Goal: Find specific page/section: Find specific page/section

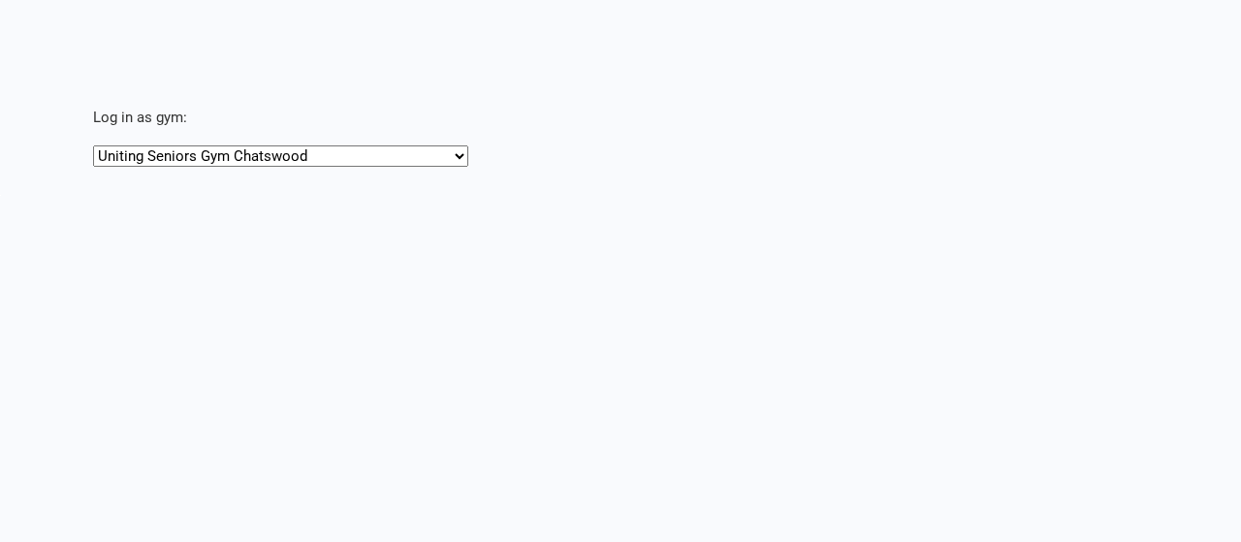
select select "[URL][DOMAIN_NAME]"
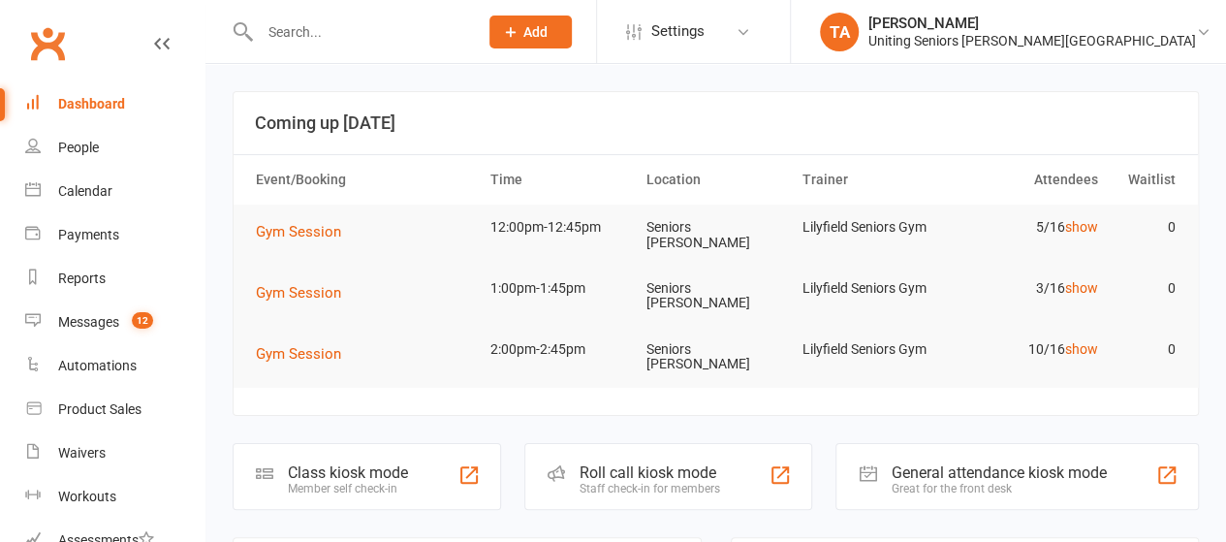
click at [401, 33] on input "text" at bounding box center [359, 31] width 210 height 27
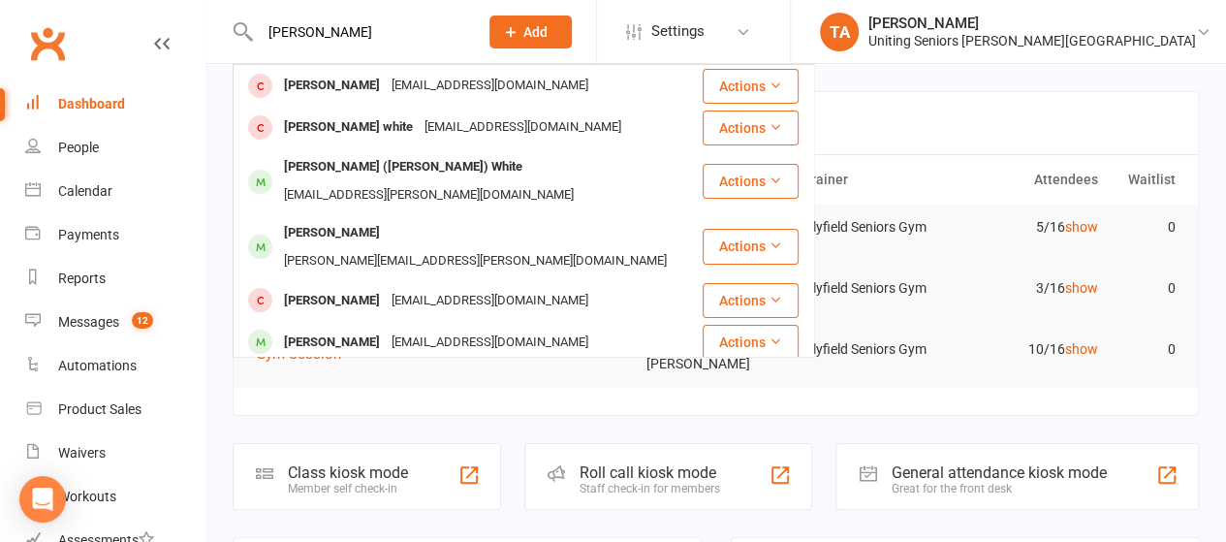
type input "fran white"
click at [403, 79] on div "whiteyandfran@bigpond.com" at bounding box center [490, 86] width 208 height 28
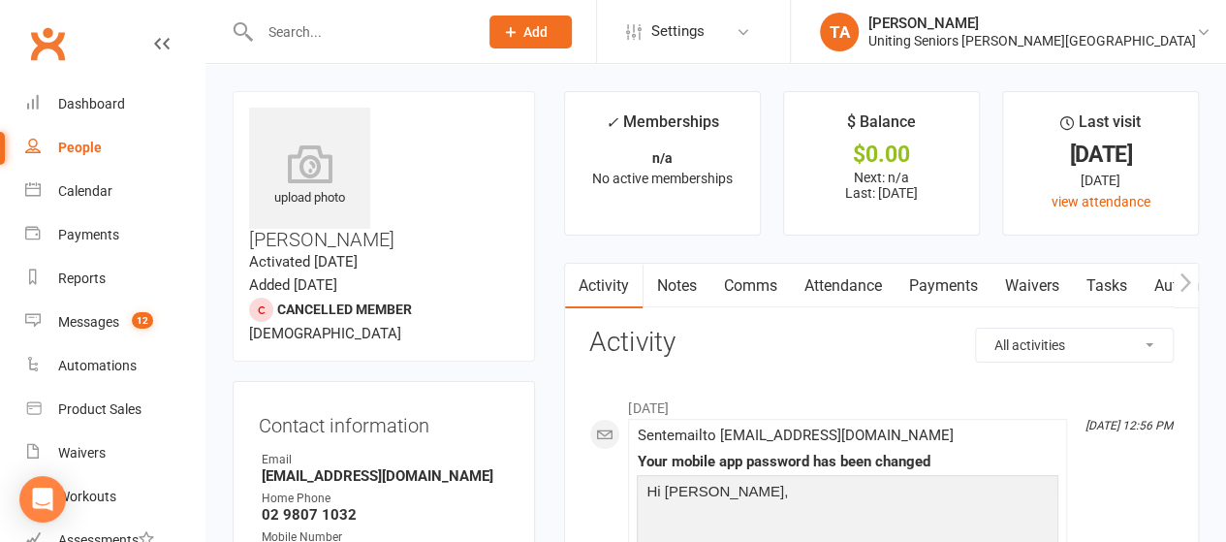
scroll to position [368, 0]
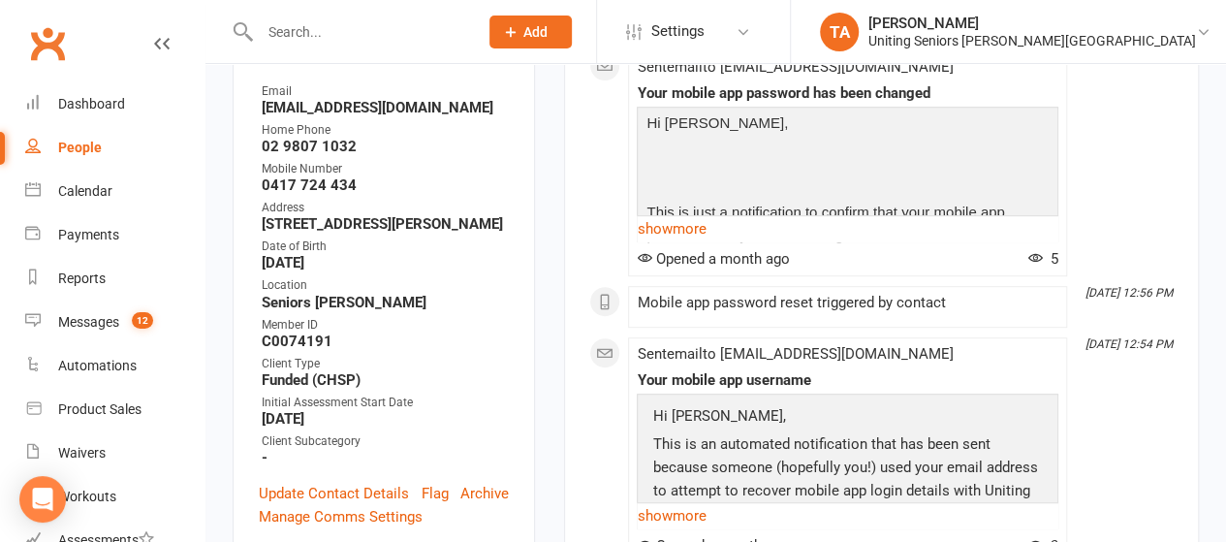
click at [464, 29] on input "text" at bounding box center [359, 31] width 210 height 27
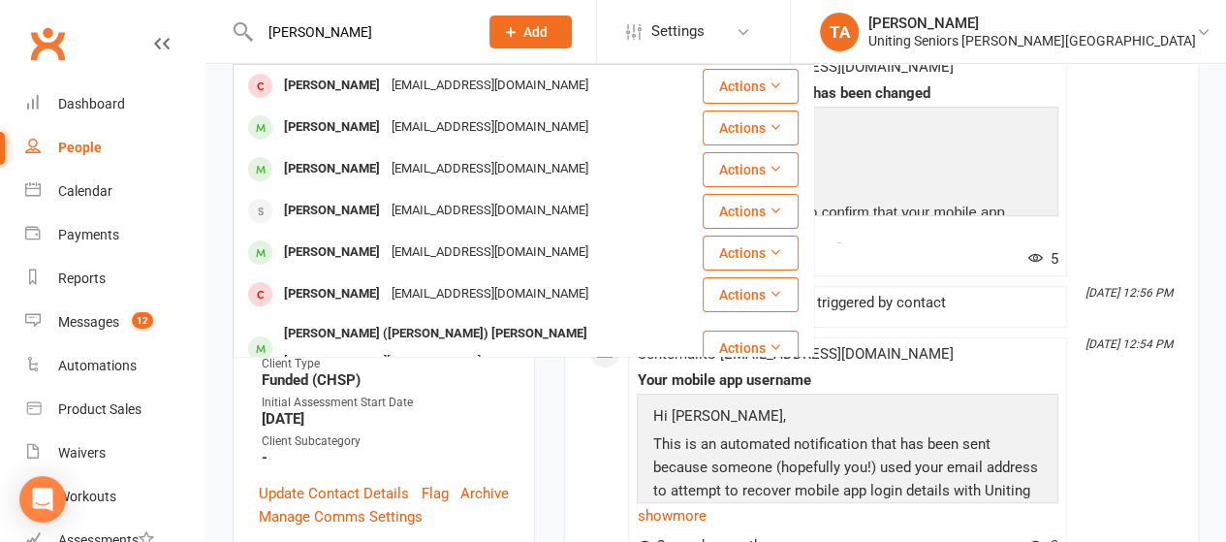
type input "gillian burr"
click at [465, 89] on div "09rozelle@gmail.com" at bounding box center [490, 86] width 208 height 28
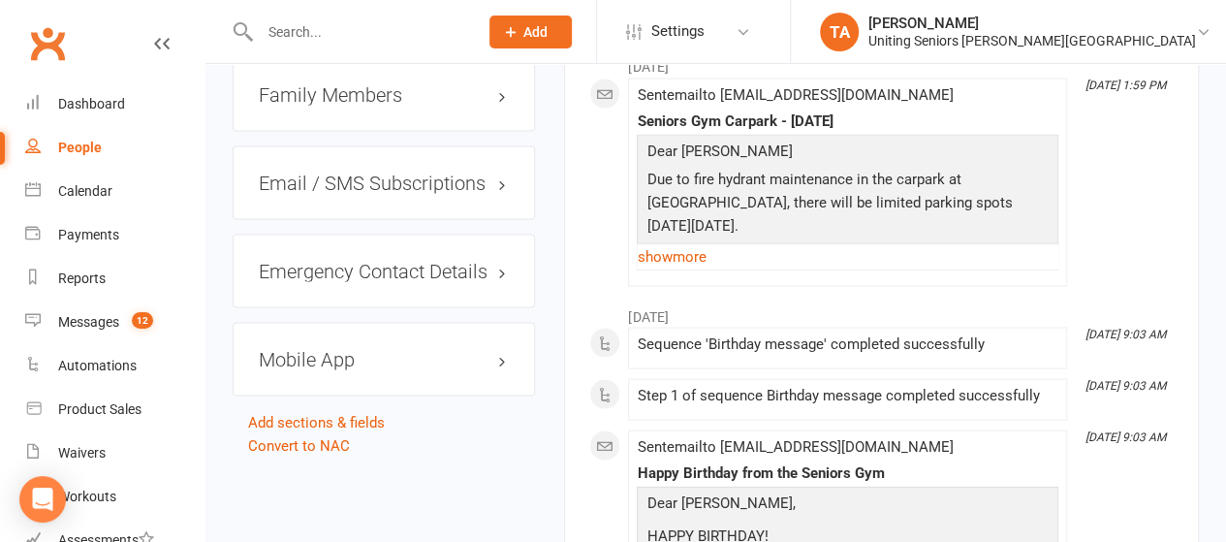
scroll to position [1855, 0]
click at [354, 46] on div at bounding box center [349, 31] width 232 height 63
click at [355, 27] on input "text" at bounding box center [359, 31] width 210 height 27
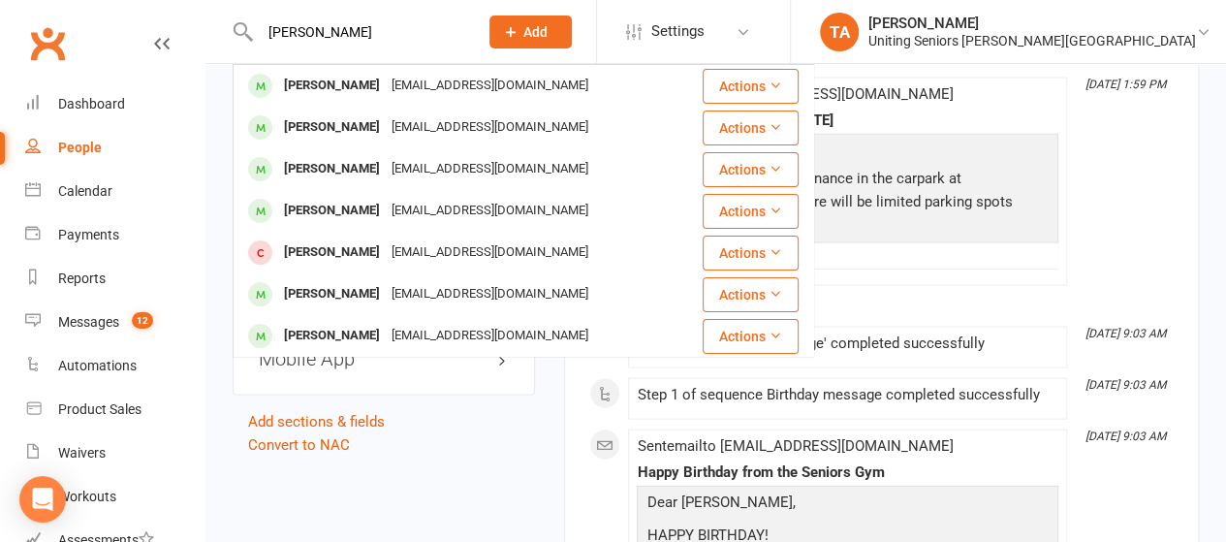
type input "helen barry"
click at [386, 94] on div "helengbarry@gmail.com" at bounding box center [490, 86] width 208 height 28
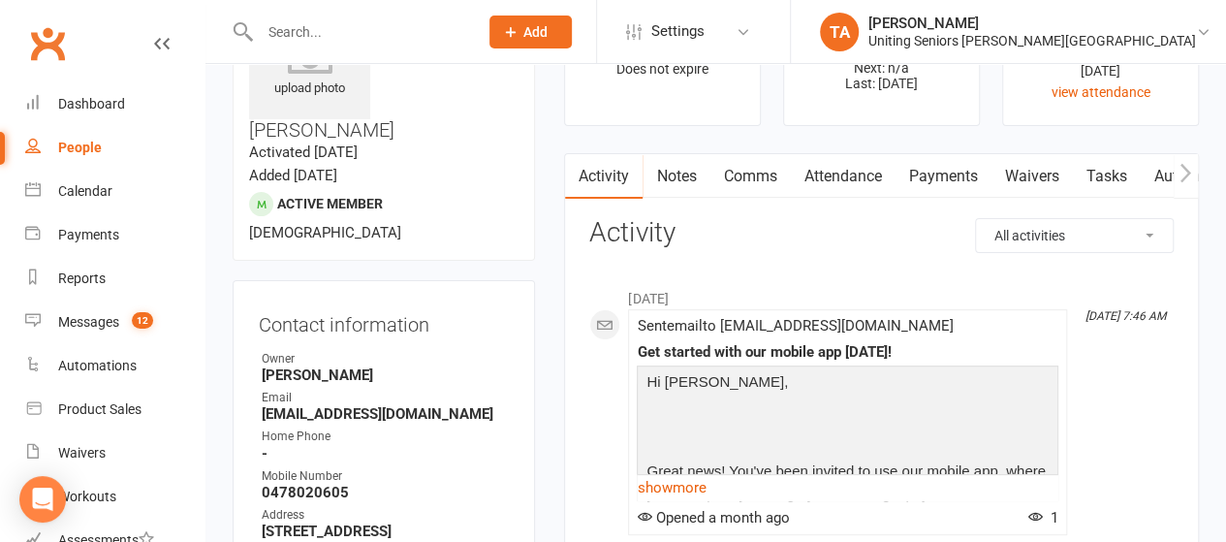
scroll to position [109, 0]
